Goal: Task Accomplishment & Management: Use online tool/utility

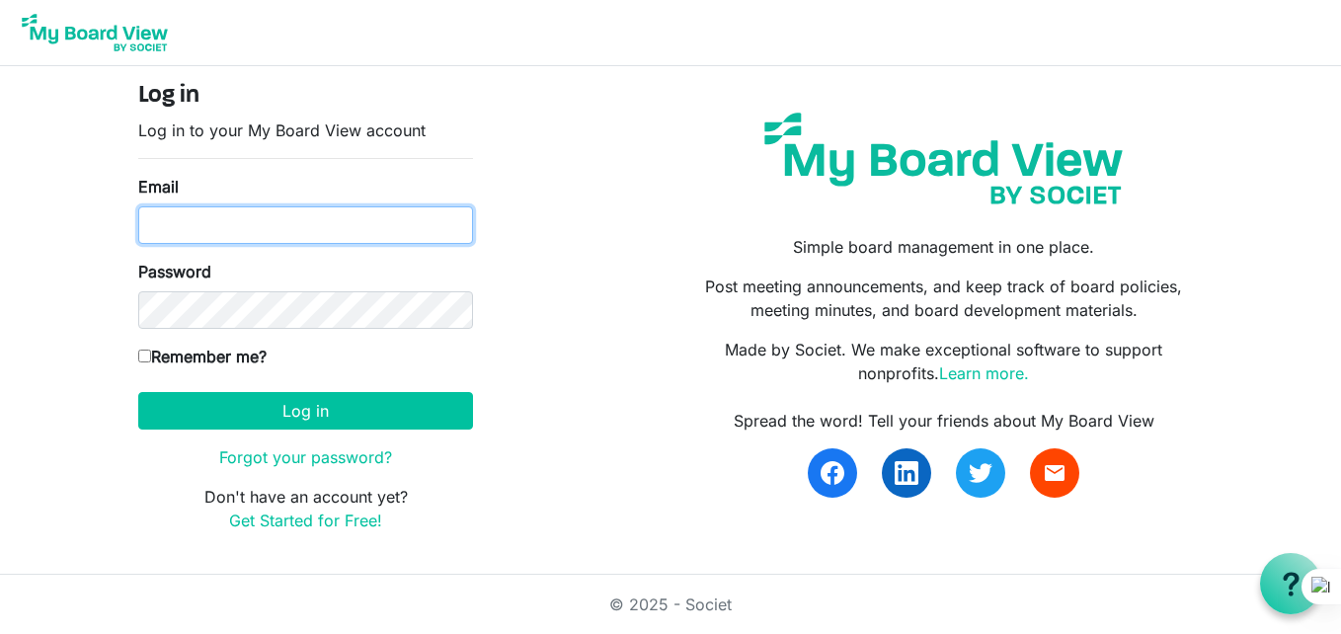
type input "tintachoongo@gmail.com"
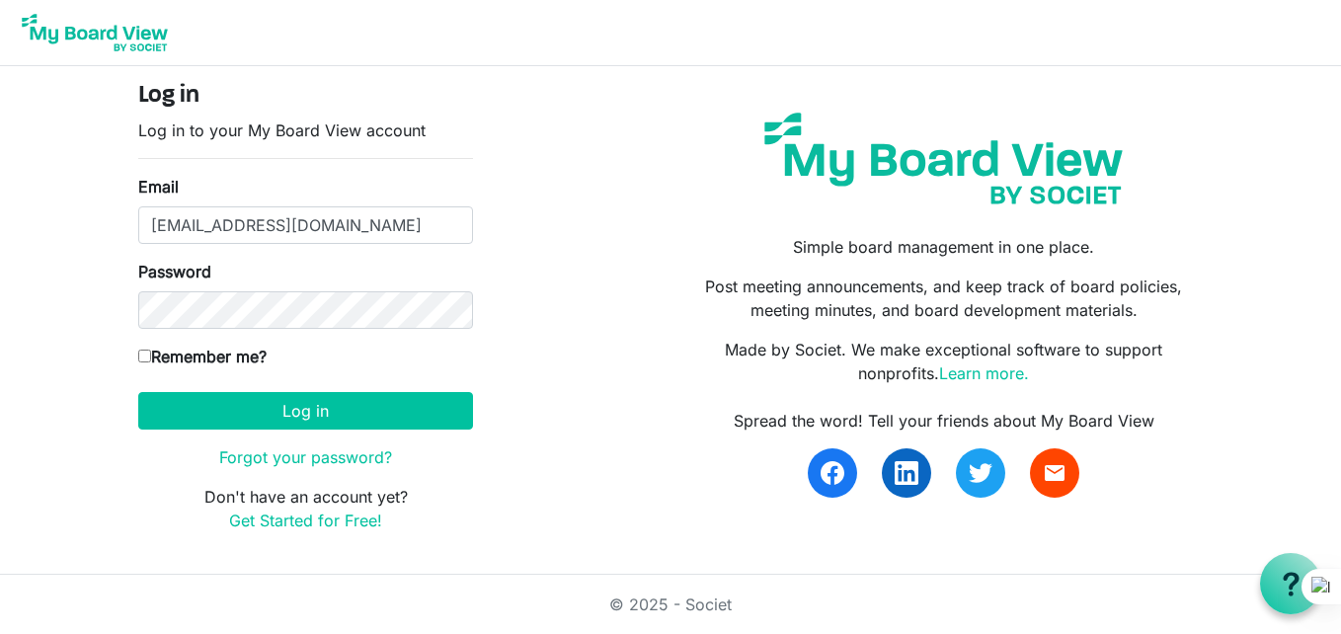
click at [141, 358] on input "Remember me?" at bounding box center [144, 356] width 13 height 13
checkbox input "true"
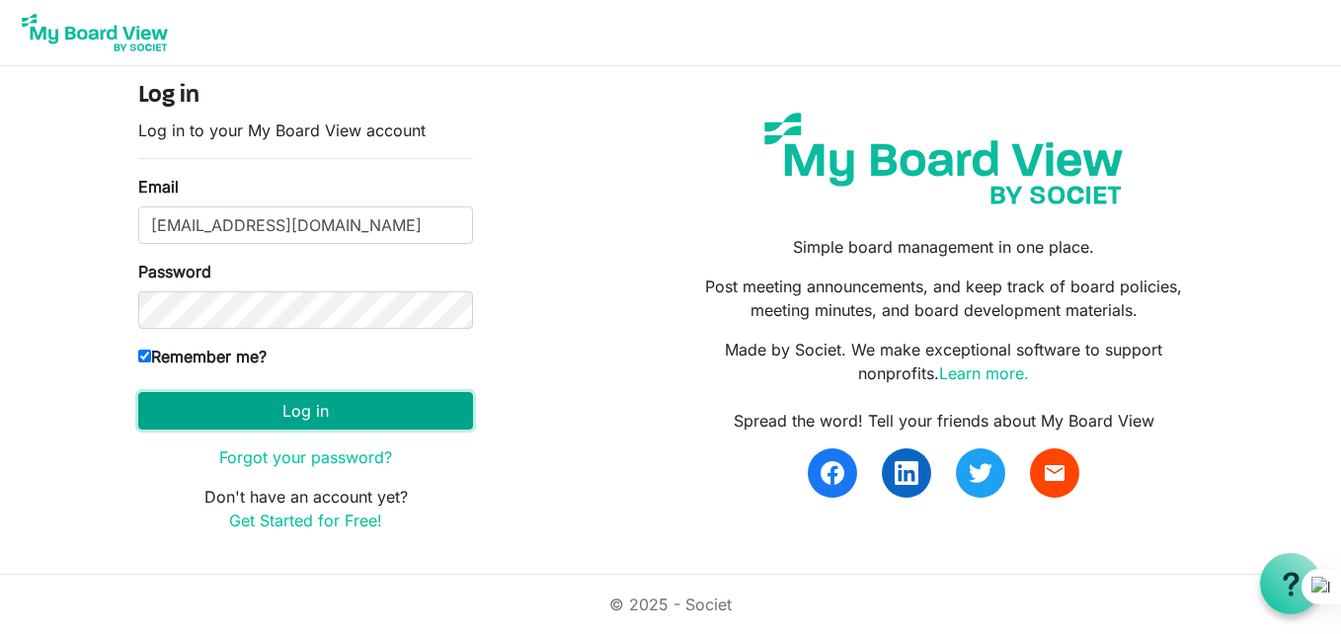
click at [236, 411] on button "Log in" at bounding box center [305, 411] width 335 height 38
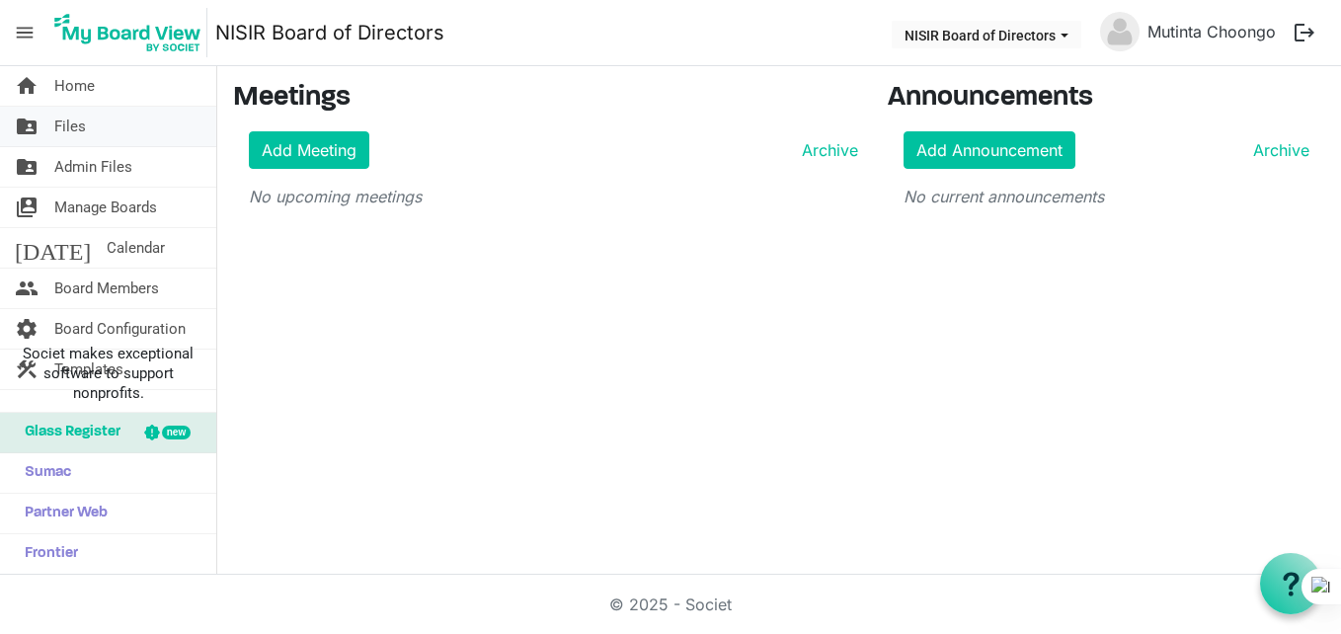
click at [86, 124] on link "folder_shared Files" at bounding box center [108, 127] width 216 height 40
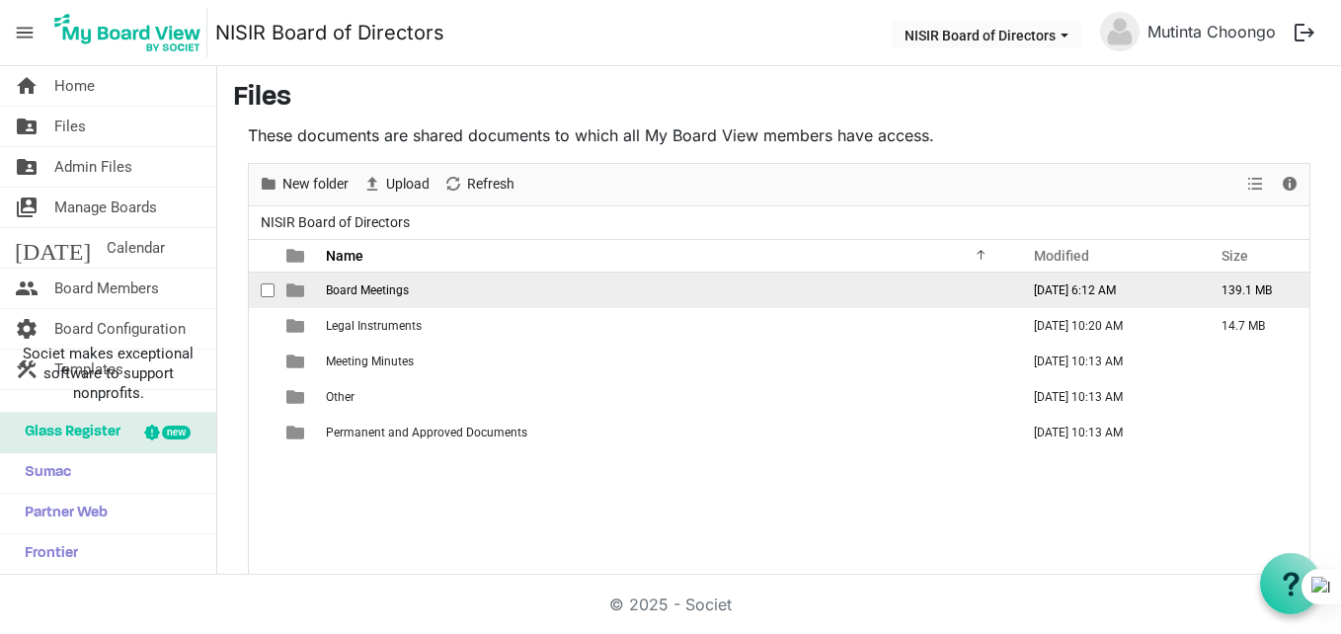
click at [484, 286] on td "Board Meetings" at bounding box center [666, 291] width 693 height 36
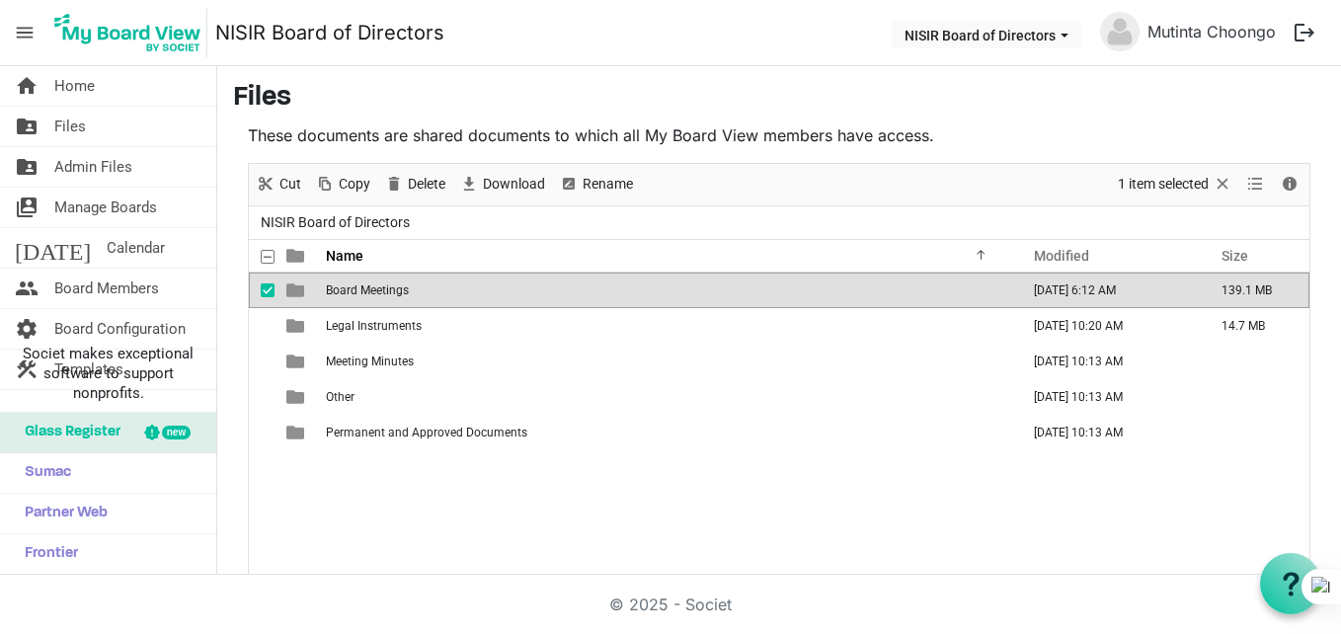
click at [484, 286] on td "Board Meetings" at bounding box center [666, 291] width 693 height 36
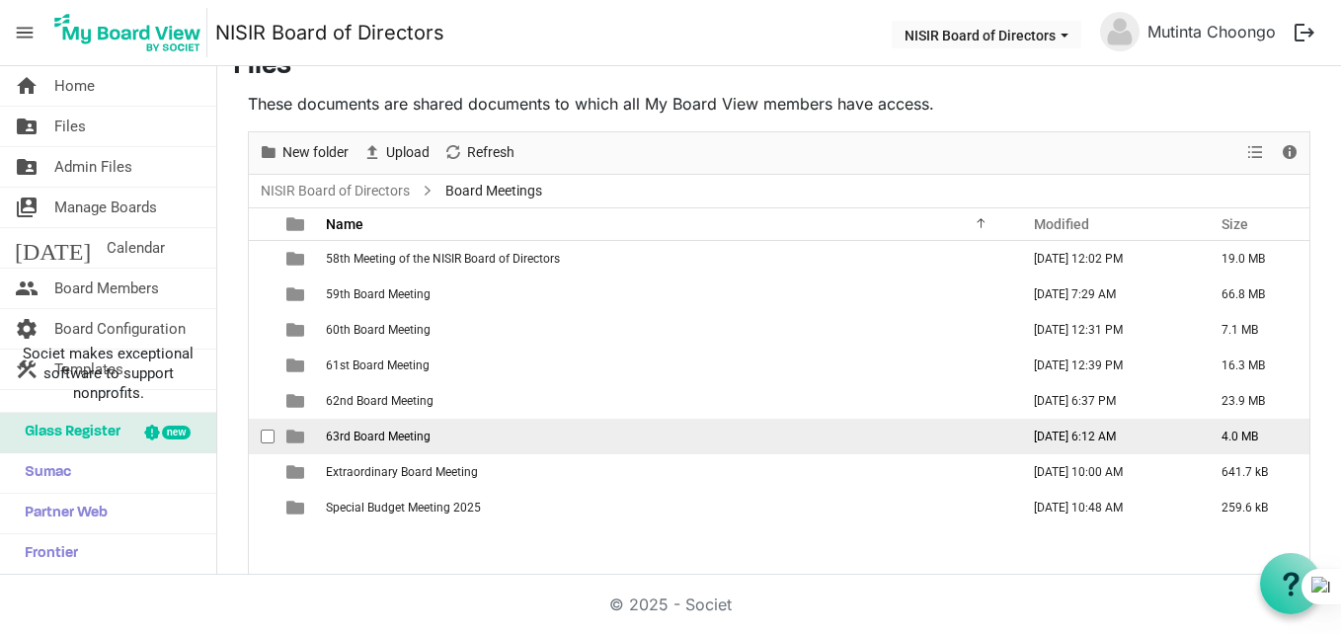
click at [403, 438] on span "63rd Board Meeting" at bounding box center [378, 437] width 105 height 14
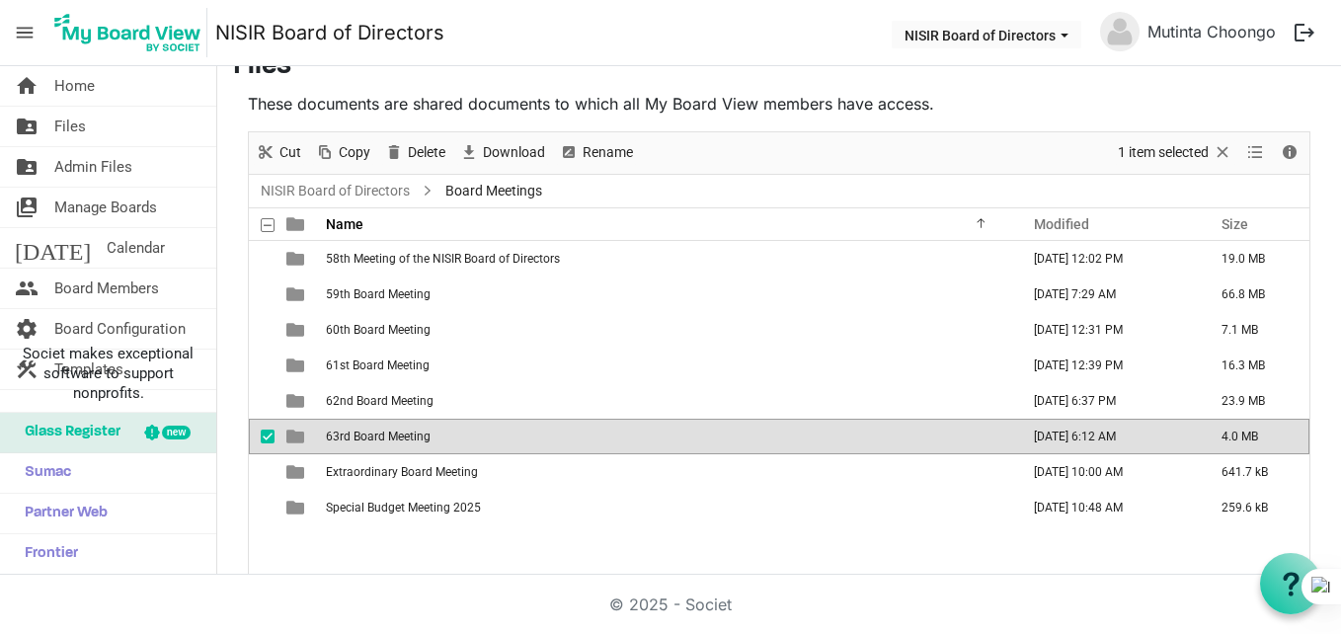
click at [403, 438] on span "63rd Board Meeting" at bounding box center [378, 437] width 105 height 14
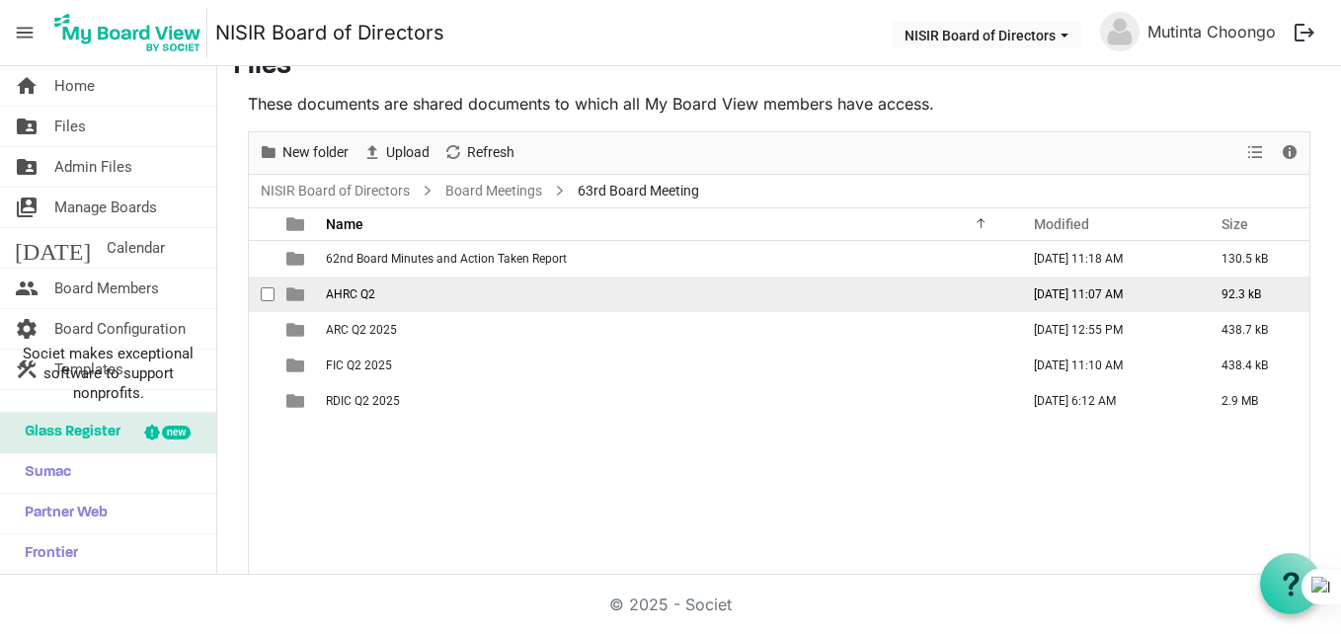
click at [421, 280] on td "AHRC Q2" at bounding box center [666, 295] width 693 height 36
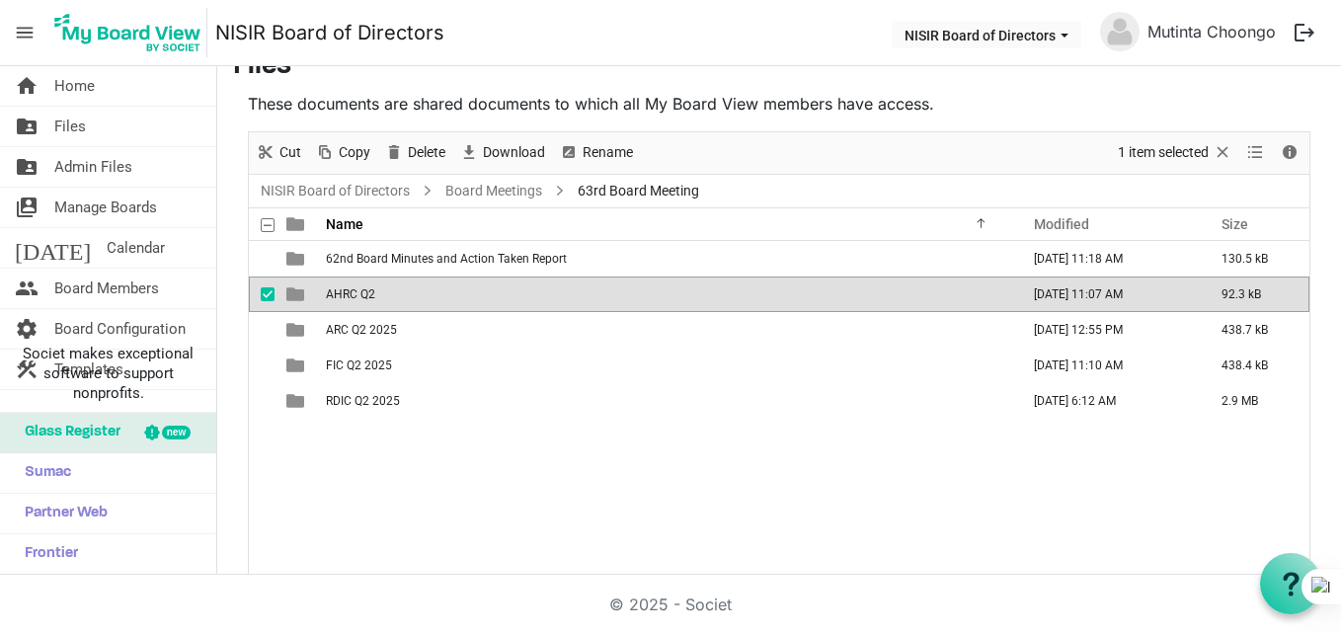
click at [421, 280] on td "AHRC Q2" at bounding box center [666, 295] width 693 height 36
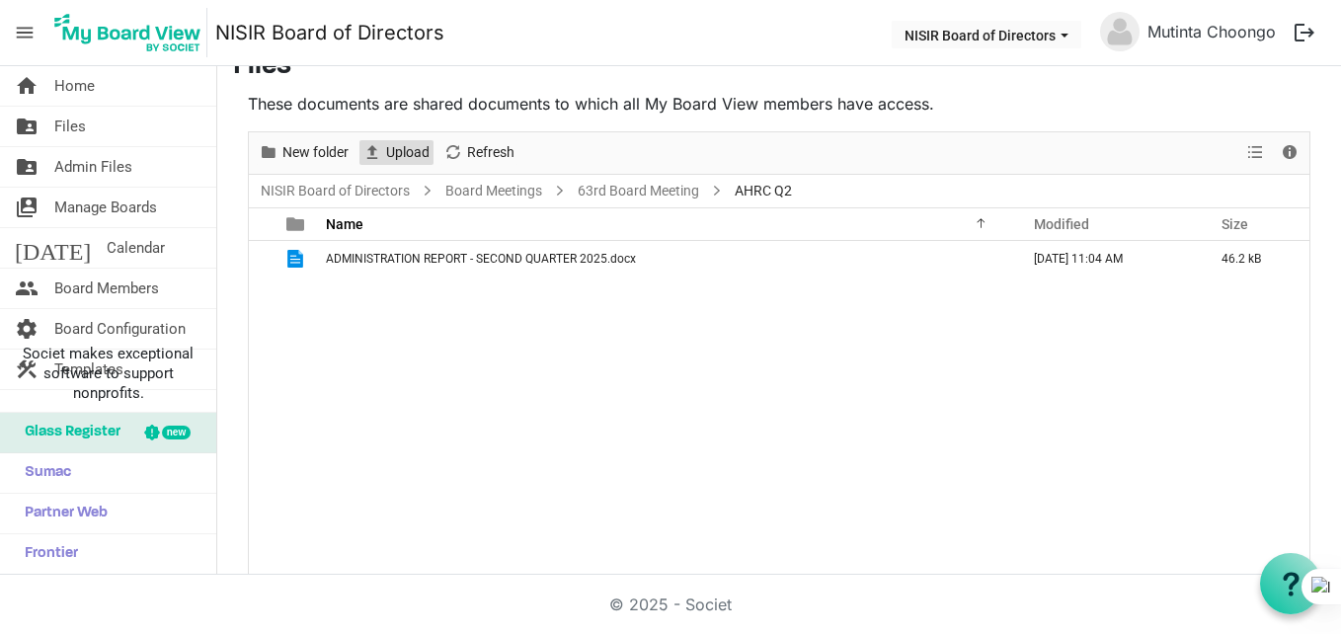
click at [407, 158] on span "Upload" at bounding box center [407, 152] width 47 height 25
click at [419, 155] on span "Upload" at bounding box center [407, 152] width 47 height 25
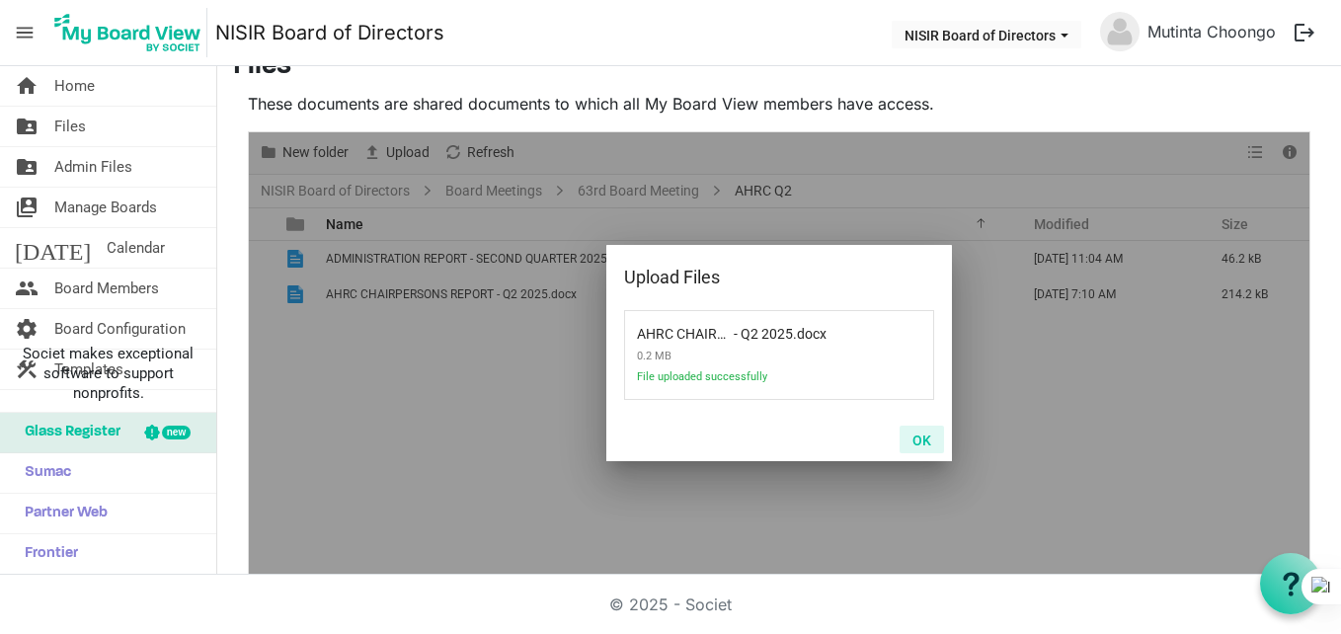
click at [913, 439] on button "OK" at bounding box center [922, 440] width 44 height 28
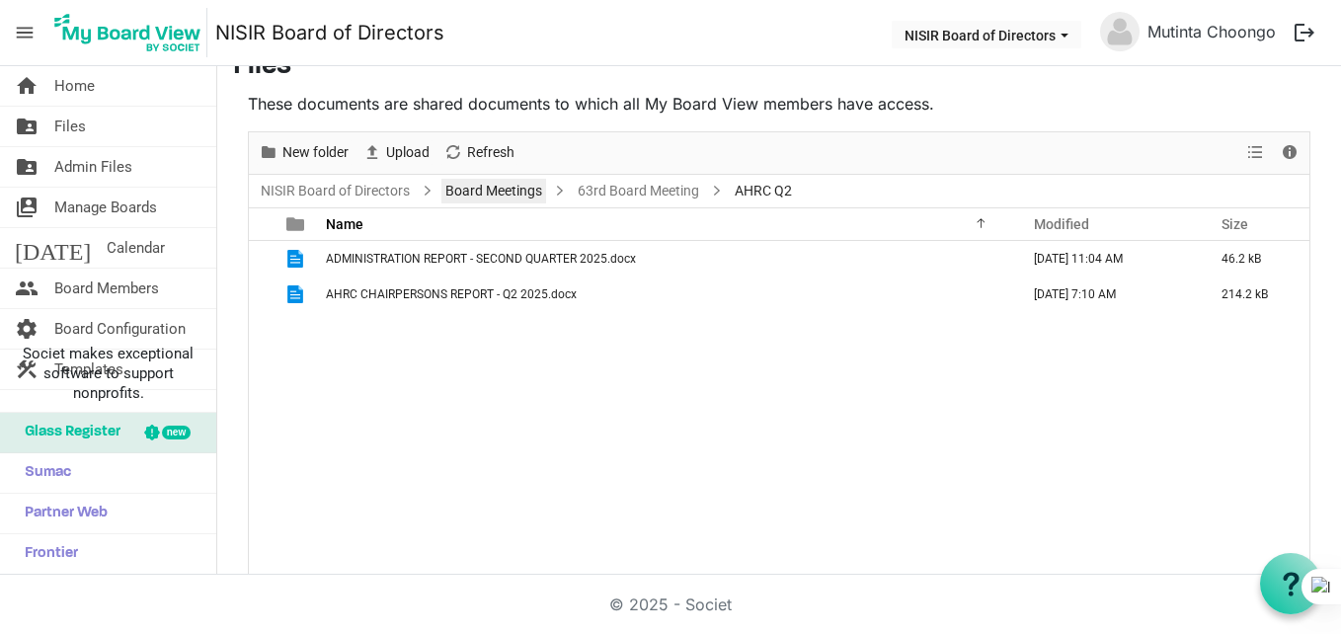
click at [523, 187] on link "Board Meetings" at bounding box center [493, 191] width 105 height 25
click at [523, 187] on div at bounding box center [779, 353] width 1061 height 442
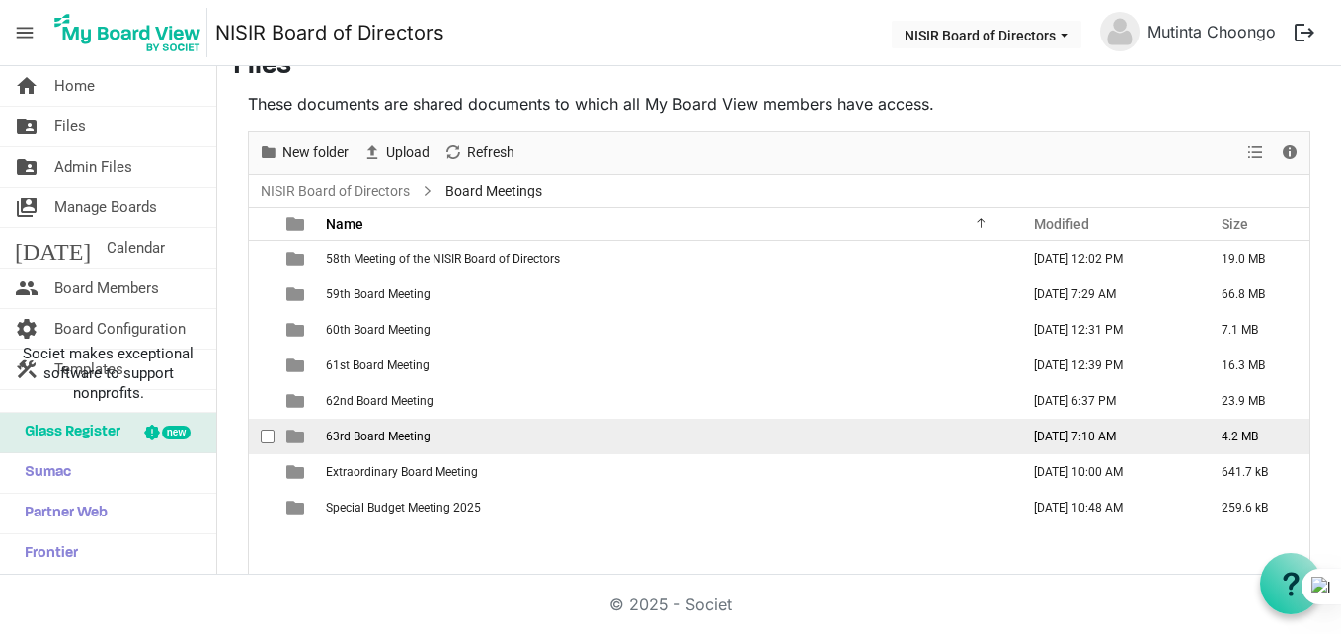
click at [390, 434] on span "63rd Board Meeting" at bounding box center [378, 437] width 105 height 14
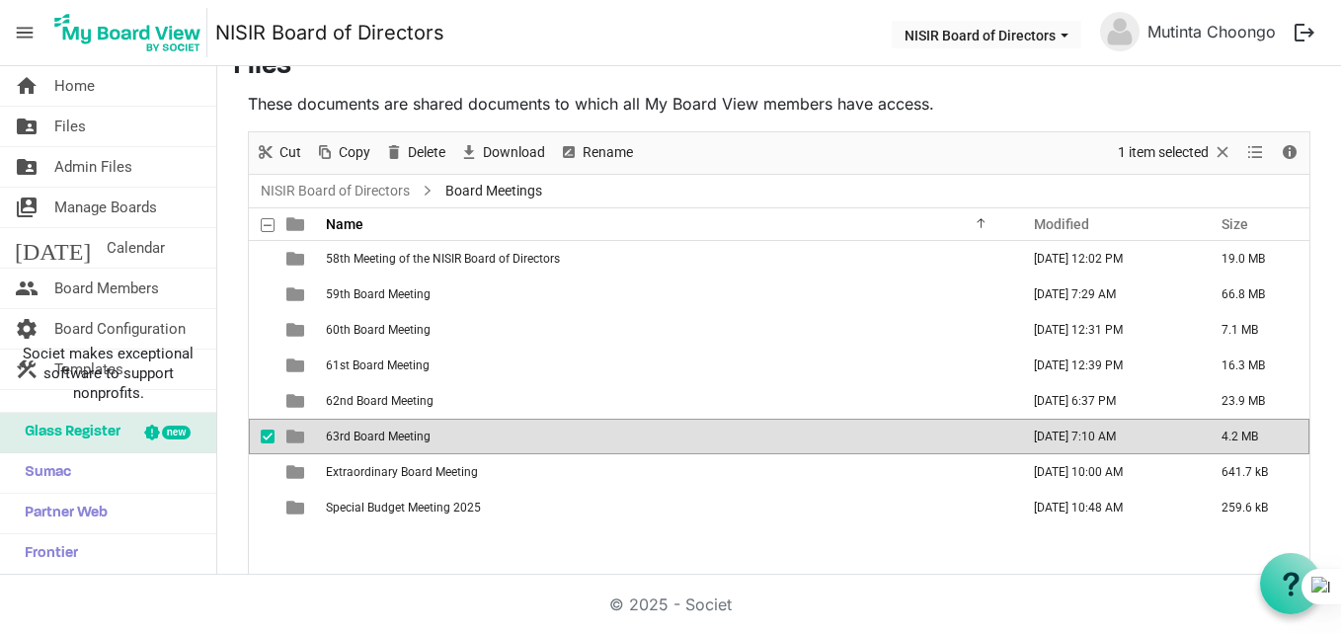
click at [390, 434] on span "63rd Board Meeting" at bounding box center [378, 437] width 105 height 14
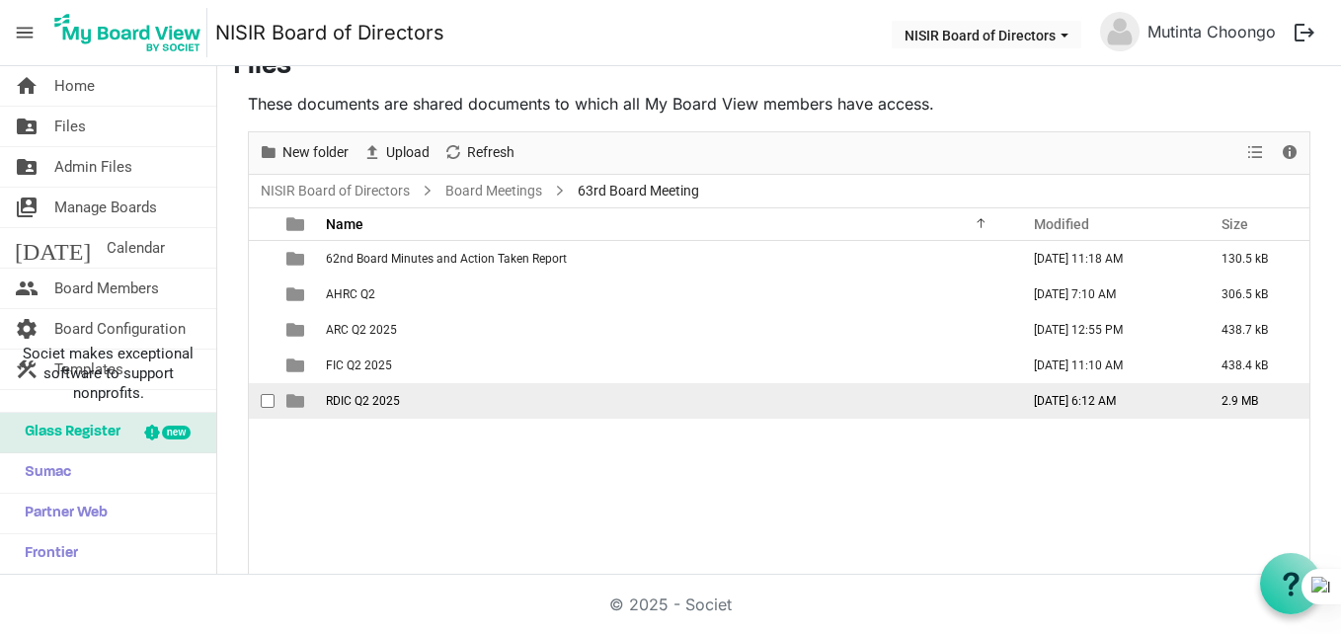
click at [386, 391] on td "RDIC Q2 2025" at bounding box center [666, 401] width 693 height 36
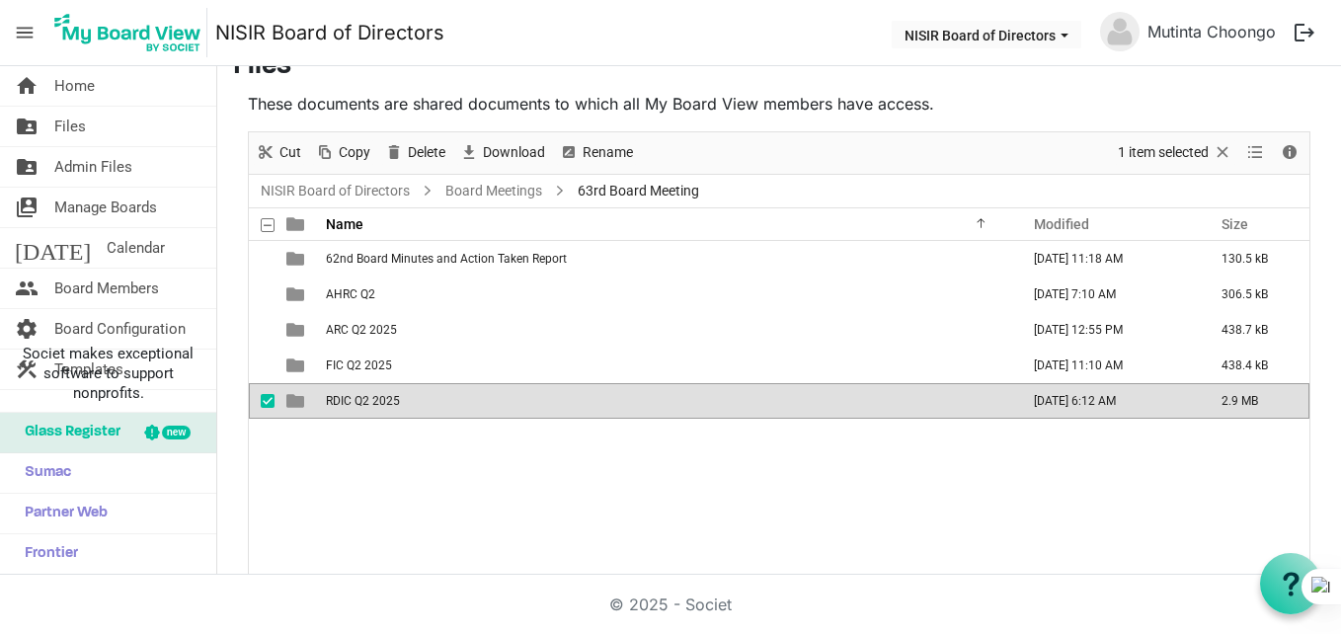
click at [386, 391] on td "RDIC Q2 2025" at bounding box center [666, 401] width 693 height 36
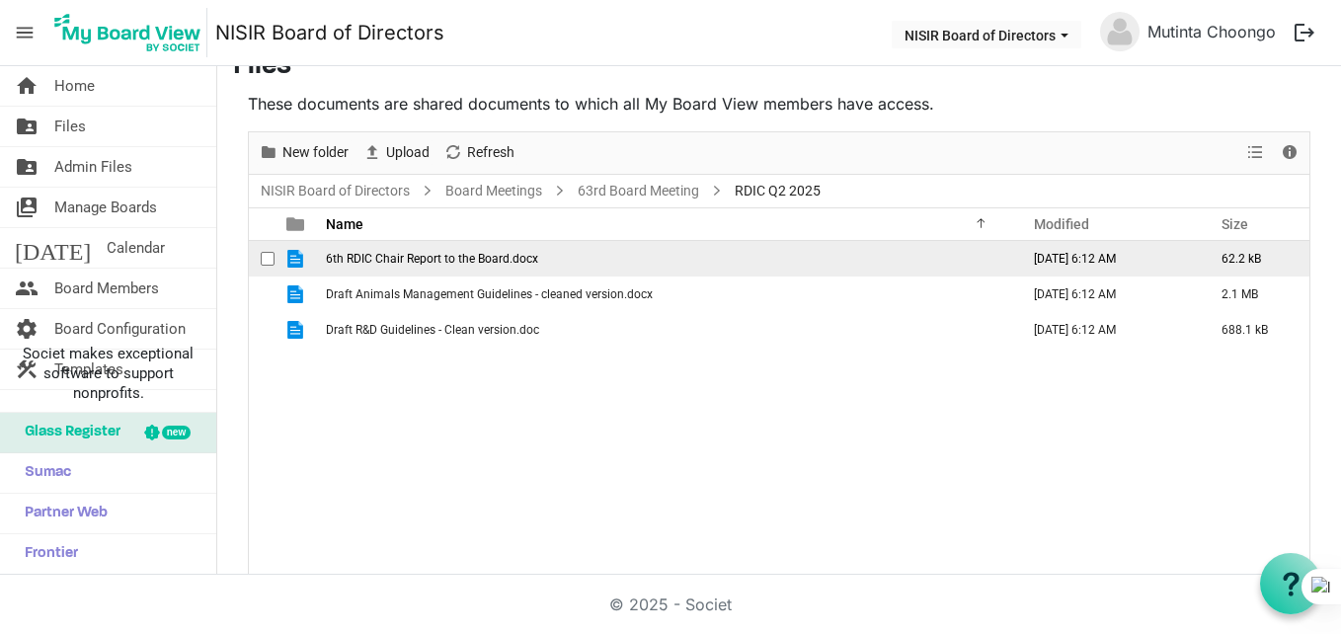
click at [422, 268] on td "6th RDIC Chair Report to the Board.docx" at bounding box center [666, 259] width 693 height 36
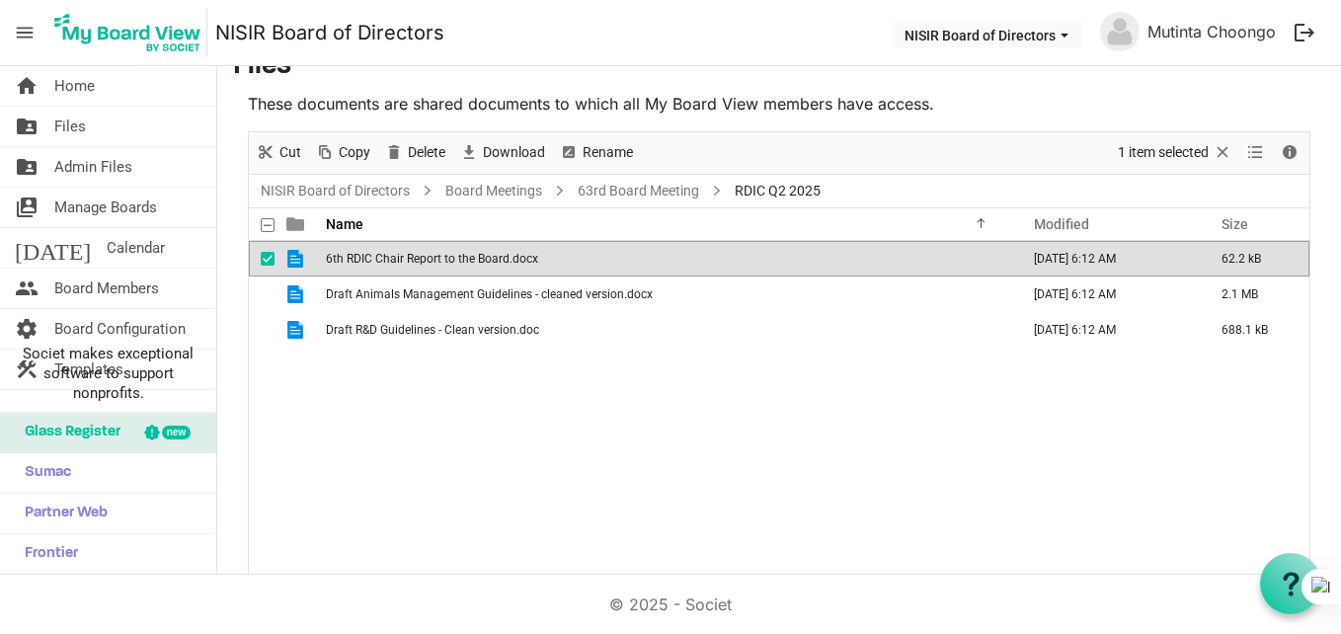
click at [422, 268] on td "6th RDIC Chair Report to the Board.docx" at bounding box center [666, 259] width 693 height 36
